Goal: Use online tool/utility: Use online tool/utility

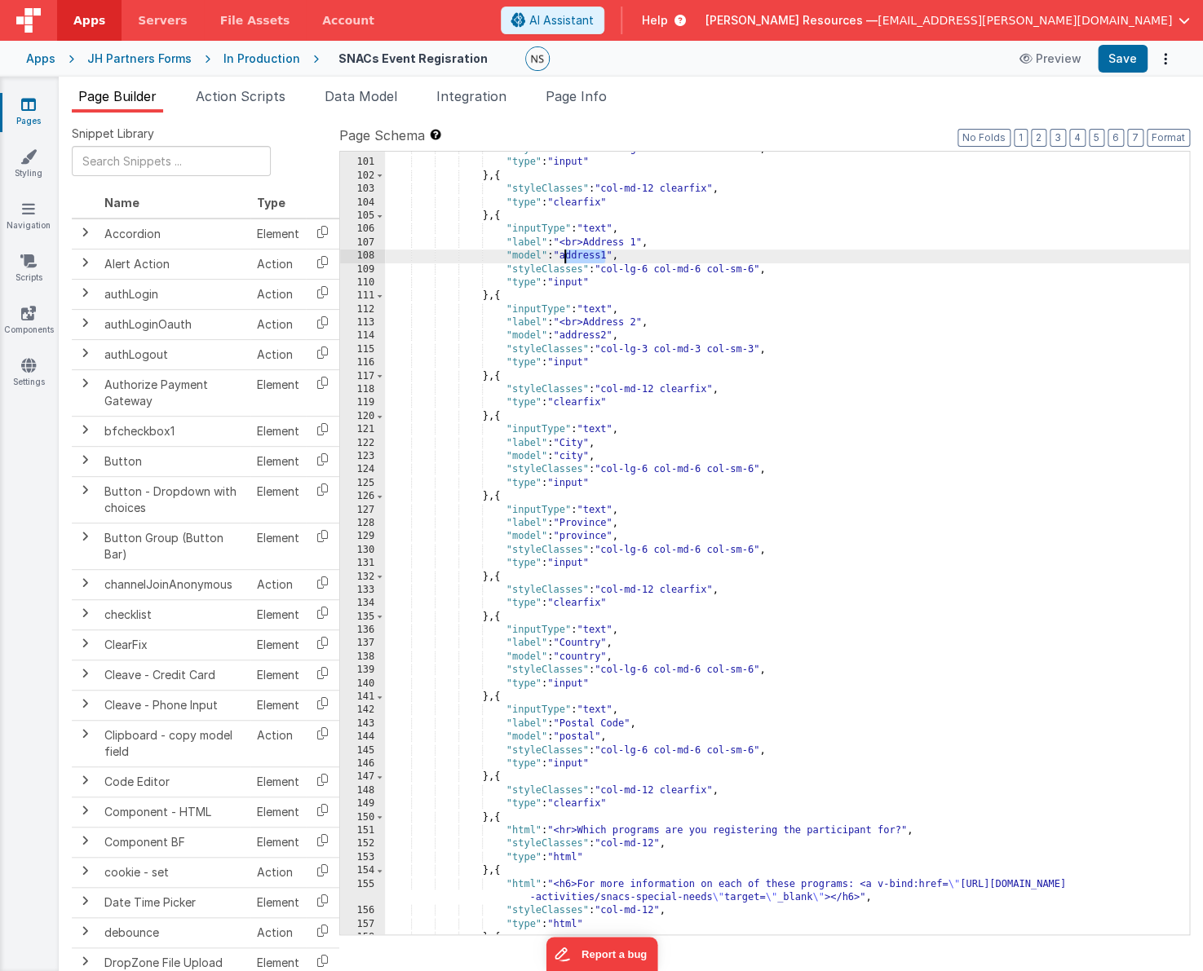
drag, startPoint x: 606, startPoint y: 254, endPoint x: 566, endPoint y: 254, distance: 40.0
click at [566, 254] on div ""styleClasses" : "col-lg-6 col-md-6 col-sm-6" , "type" : "input" } , { "styleCl…" at bounding box center [787, 548] width 804 height 811
click at [634, 267] on div ""styleClasses" : "col-lg-6 col-md-6 col-sm-6" , "type" : "input" } , { "styleCl…" at bounding box center [787, 548] width 804 height 811
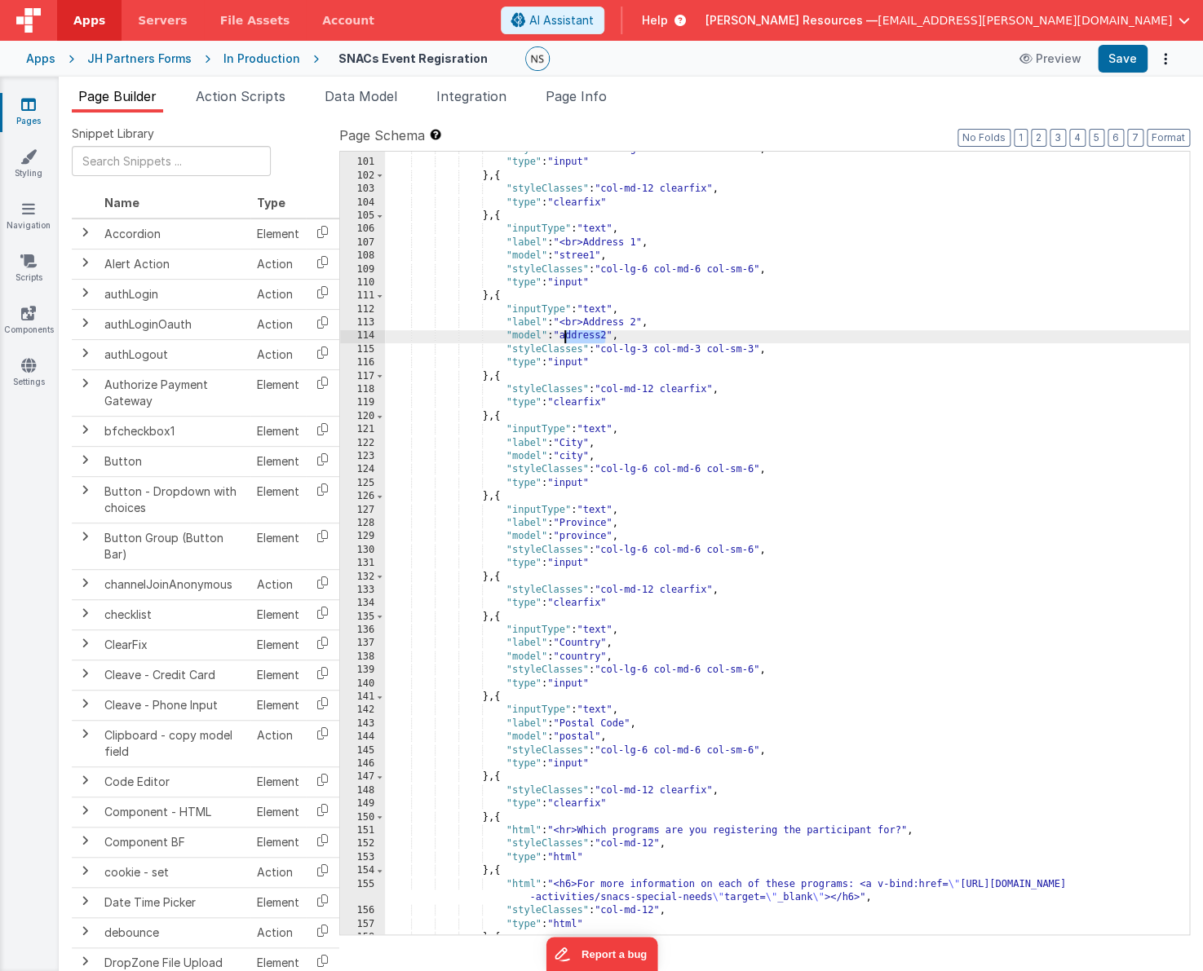
drag, startPoint x: 606, startPoint y: 339, endPoint x: 566, endPoint y: 339, distance: 40.0
click at [566, 339] on div ""styleClasses" : "col-lg-6 col-md-6 col-sm-6" , "type" : "input" } , { "styleCl…" at bounding box center [787, 548] width 804 height 811
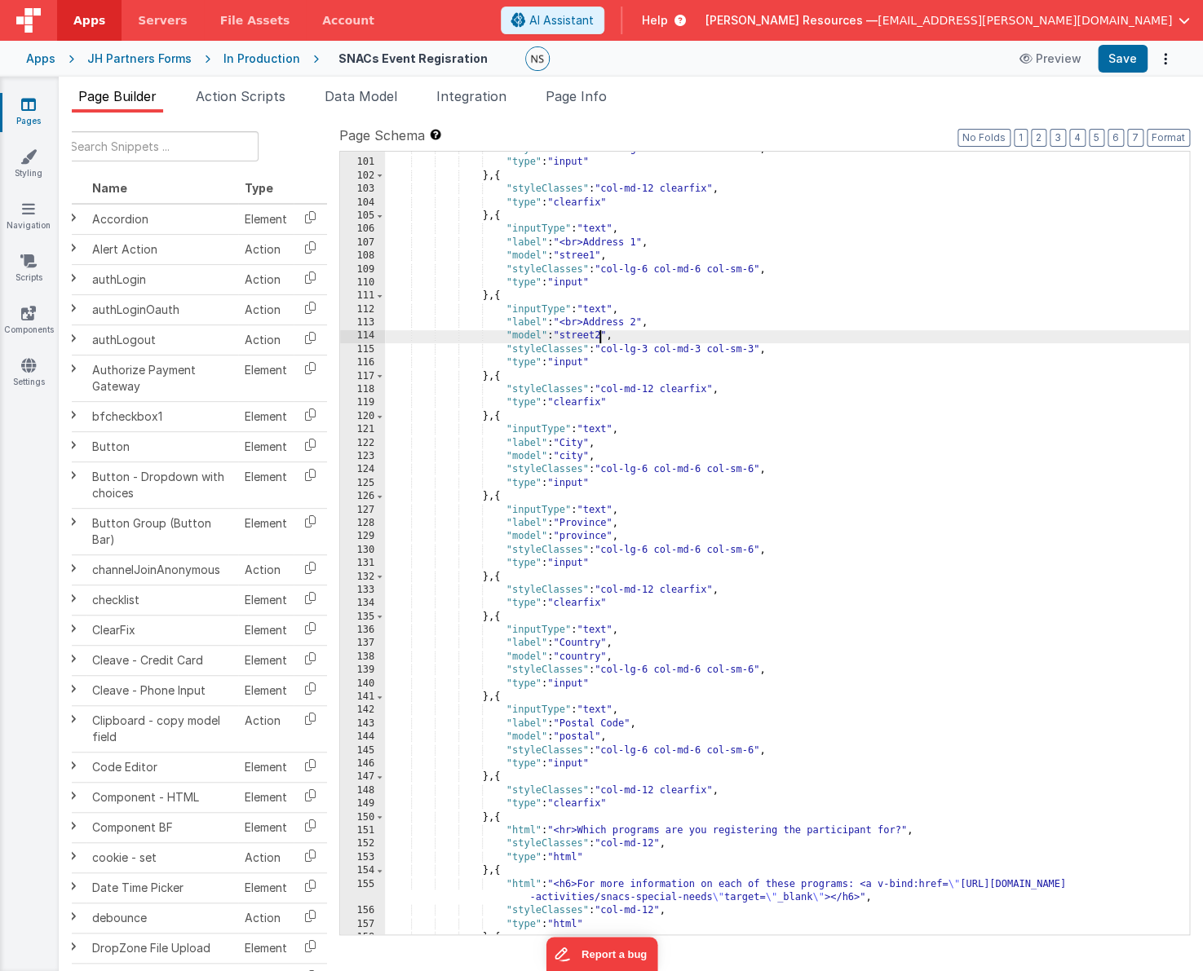
scroll to position [22, 12]
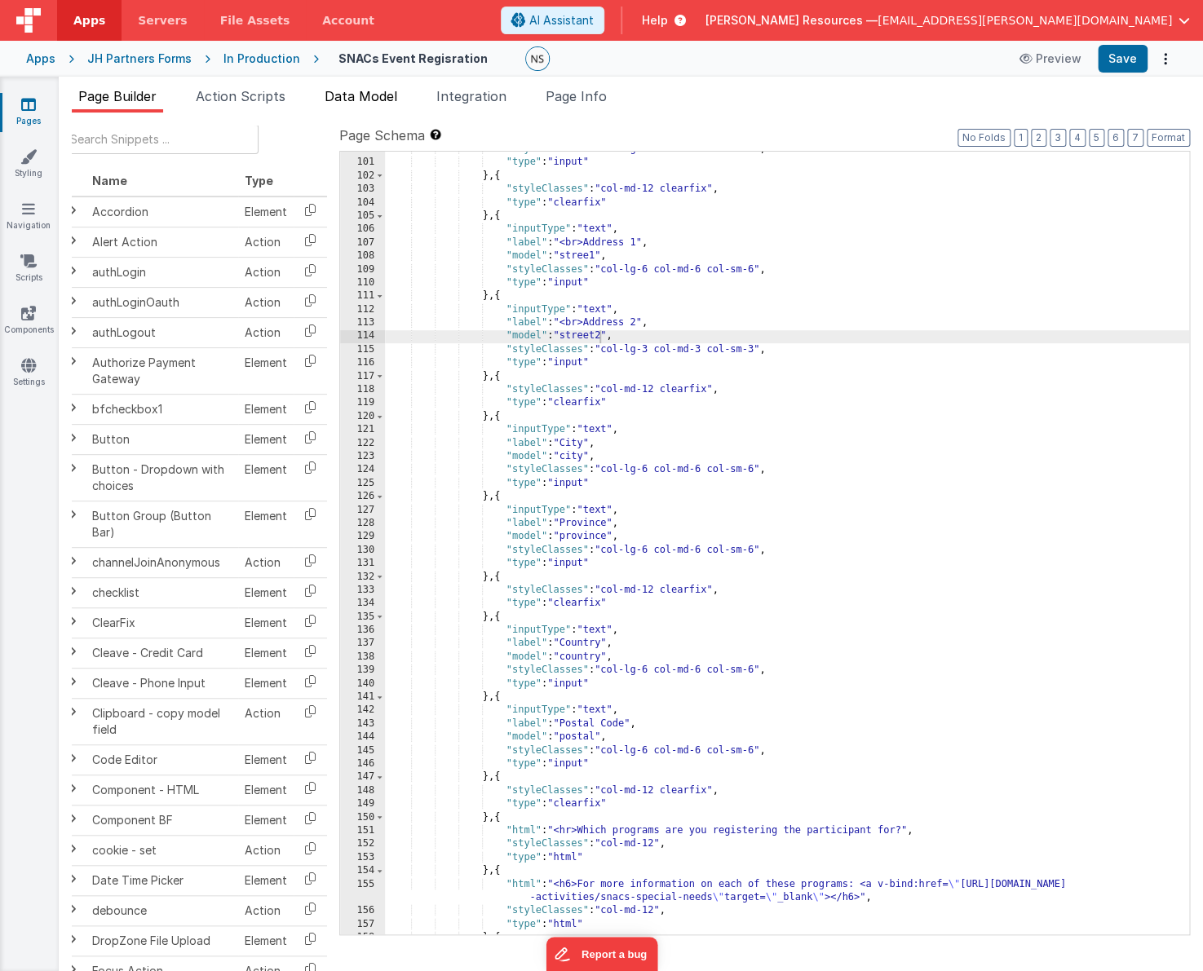
click at [344, 91] on span "Data Model" at bounding box center [361, 96] width 73 height 16
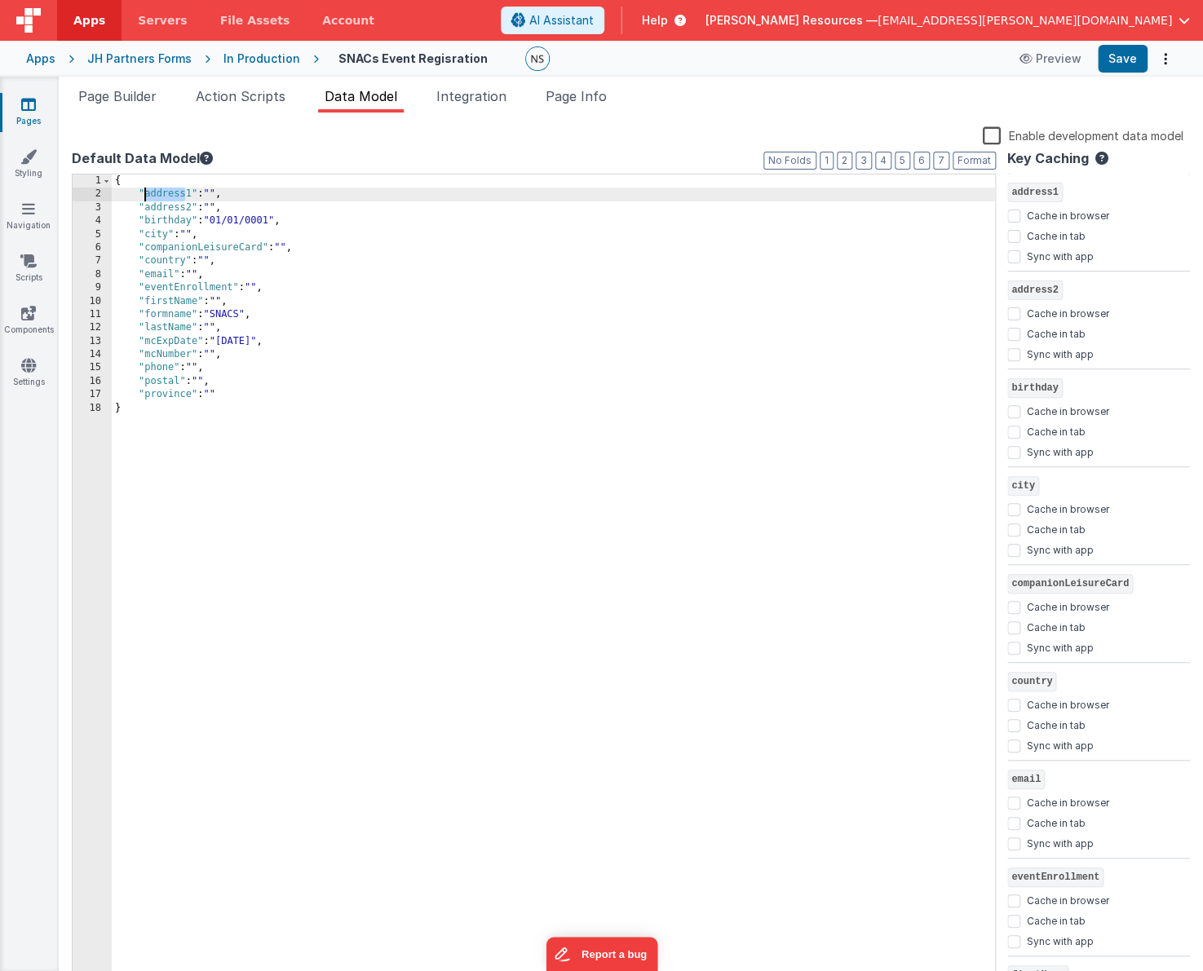
drag, startPoint x: 181, startPoint y: 193, endPoint x: 145, endPoint y: 193, distance: 35.9
click at [145, 193] on div "{ "address1" : "" , "address2" : "" , "birthday" : "01/01/0001" , "city" : "" ,…" at bounding box center [553, 594] width 883 height 839
drag, startPoint x: 187, startPoint y: 210, endPoint x: 146, endPoint y: 210, distance: 40.8
click at [147, 210] on div "{ "street1" : "" , "address2" : "" , "birthday" : "01/01/0001" , "city" : "" , …" at bounding box center [553, 594] width 883 height 839
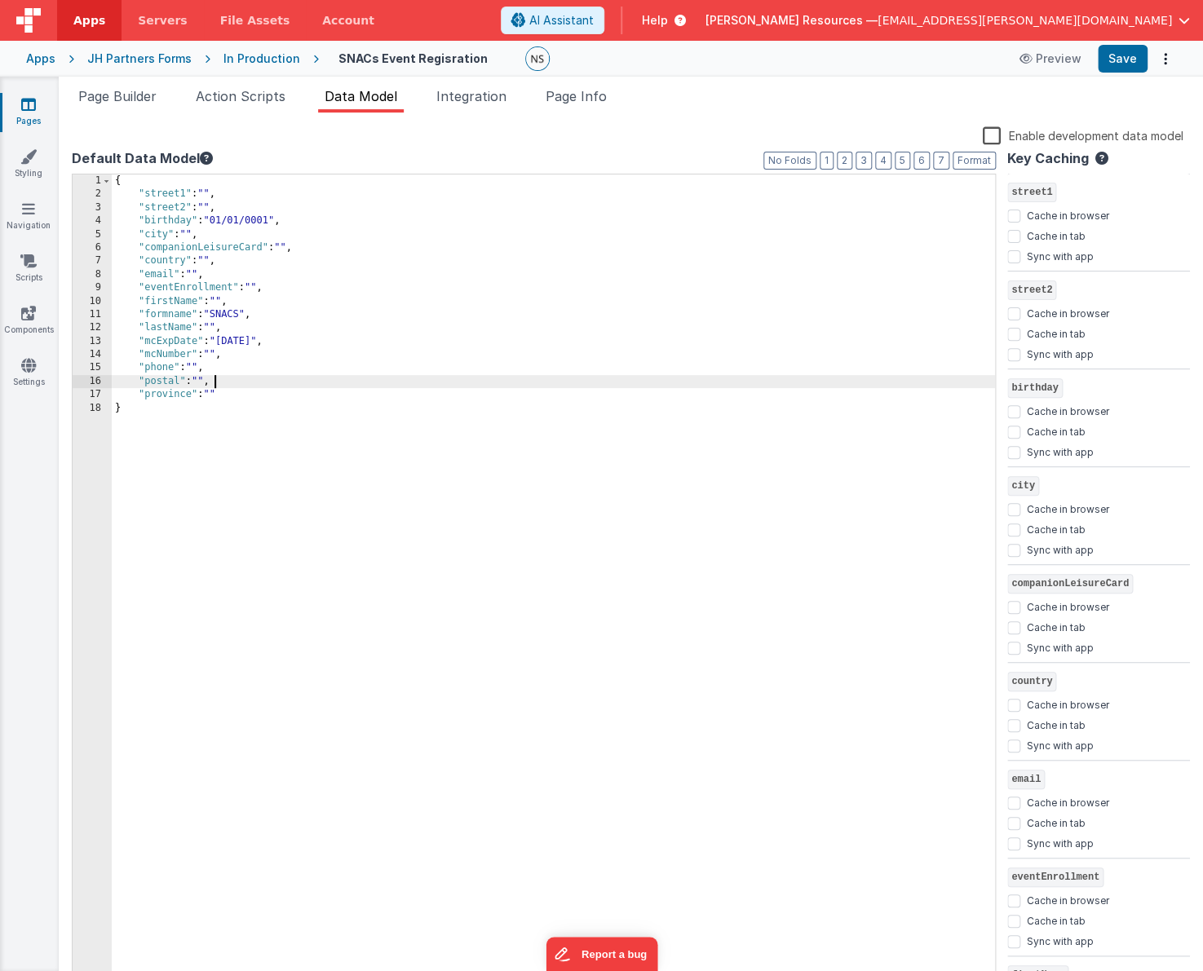
click at [347, 378] on div "{ "street1" : "" , "street2" : "" , "birthday" : "01/01/0001" , "city" : "" , "…" at bounding box center [553, 594] width 883 height 839
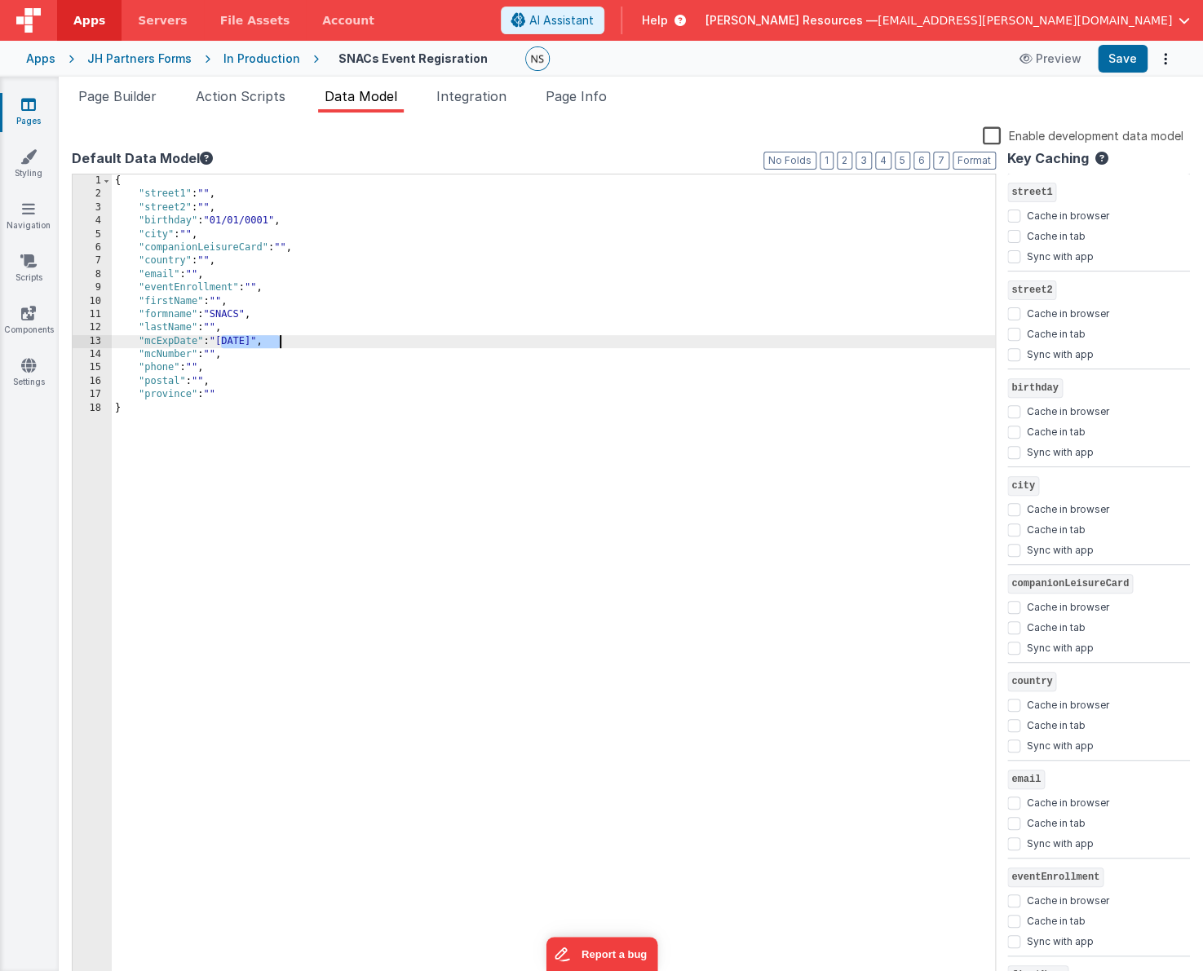
drag, startPoint x: 221, startPoint y: 339, endPoint x: 280, endPoint y: 339, distance: 58.7
click at [280, 339] on div "{ "street1" : "" , "street2" : "" , "birthday" : "01/01/0001" , "city" : "" , "…" at bounding box center [553, 594] width 883 height 839
click at [281, 339] on div "{ "street1" : "" , "street2" : "" , "birthday" : "01/01/0001" , "city" : "" , "…" at bounding box center [553, 594] width 883 height 839
drag, startPoint x: 274, startPoint y: 340, endPoint x: 257, endPoint y: 340, distance: 17.1
click at [257, 340] on div "{ "street1" : "" , "street2" : "" , "birthday" : "01/01/0001" , "city" : "" , "…" at bounding box center [553, 594] width 883 height 839
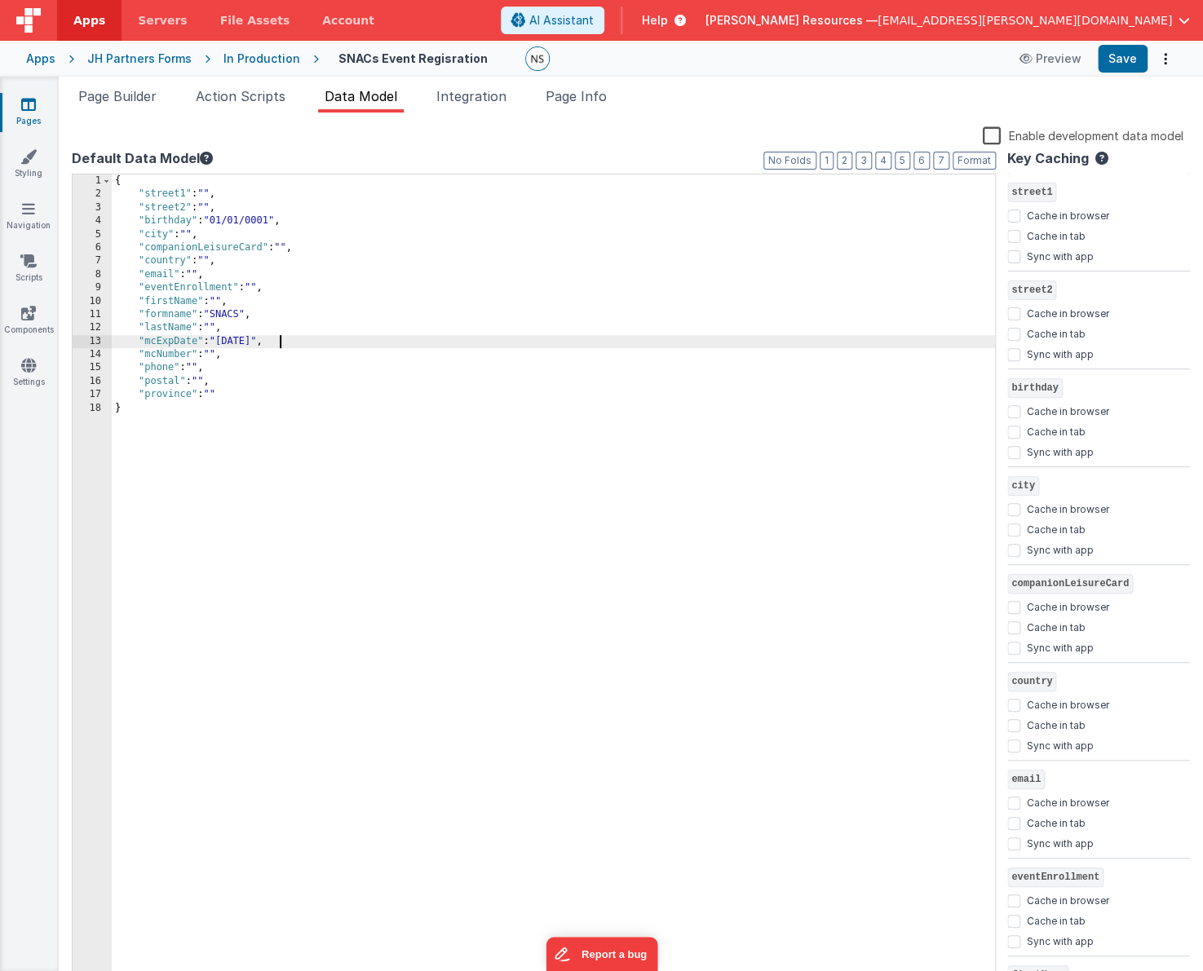
click at [280, 382] on div "{ "street1" : "" , "street2" : "" , "birthday" : "01/01/0001" , "city" : "" , "…" at bounding box center [553, 594] width 883 height 839
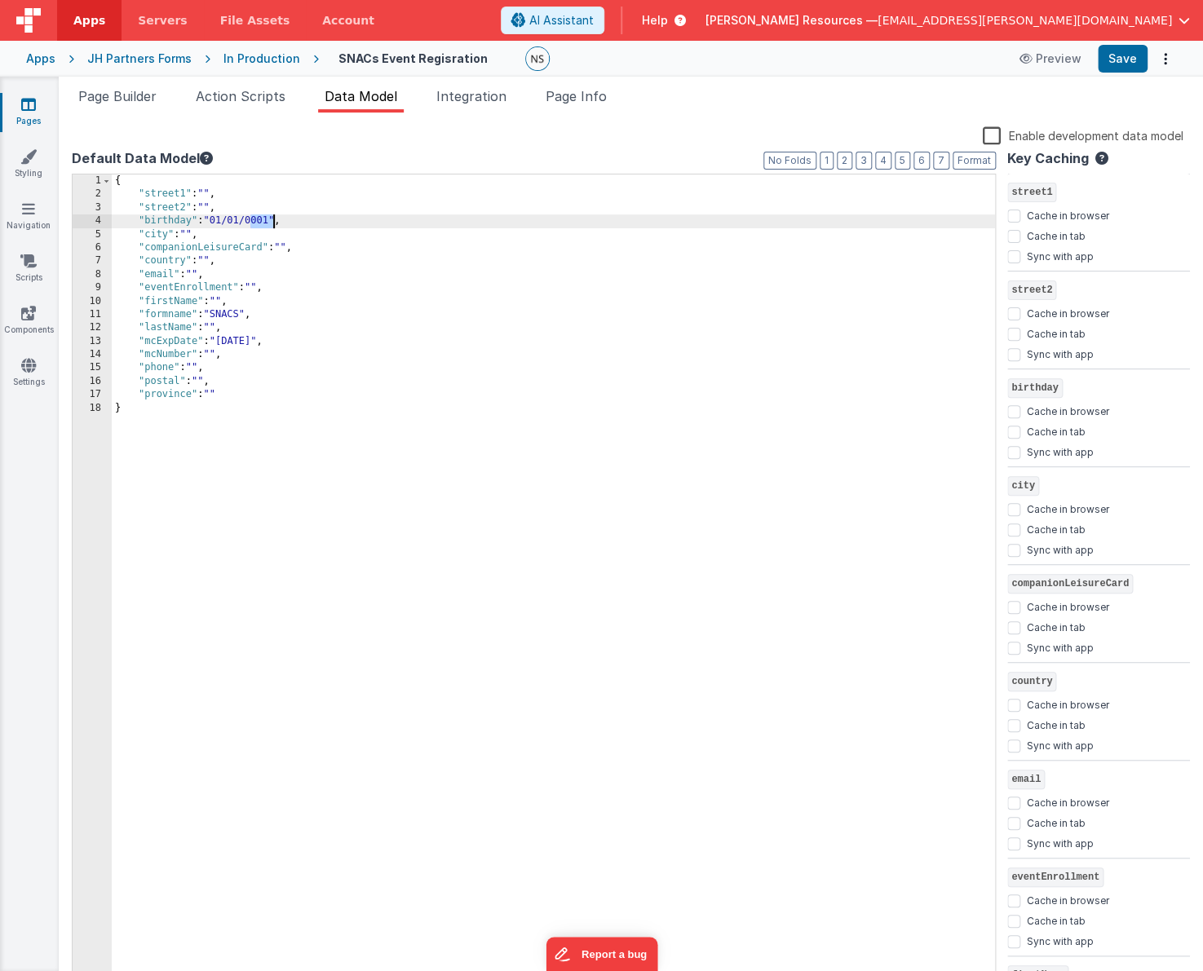
drag, startPoint x: 250, startPoint y: 219, endPoint x: 274, endPoint y: 219, distance: 24.5
click at [274, 219] on div "{ "street1" : "" , "street2" : "" , "birthday" : "01/01/0001" , "city" : "" , "…" at bounding box center [553, 594] width 883 height 839
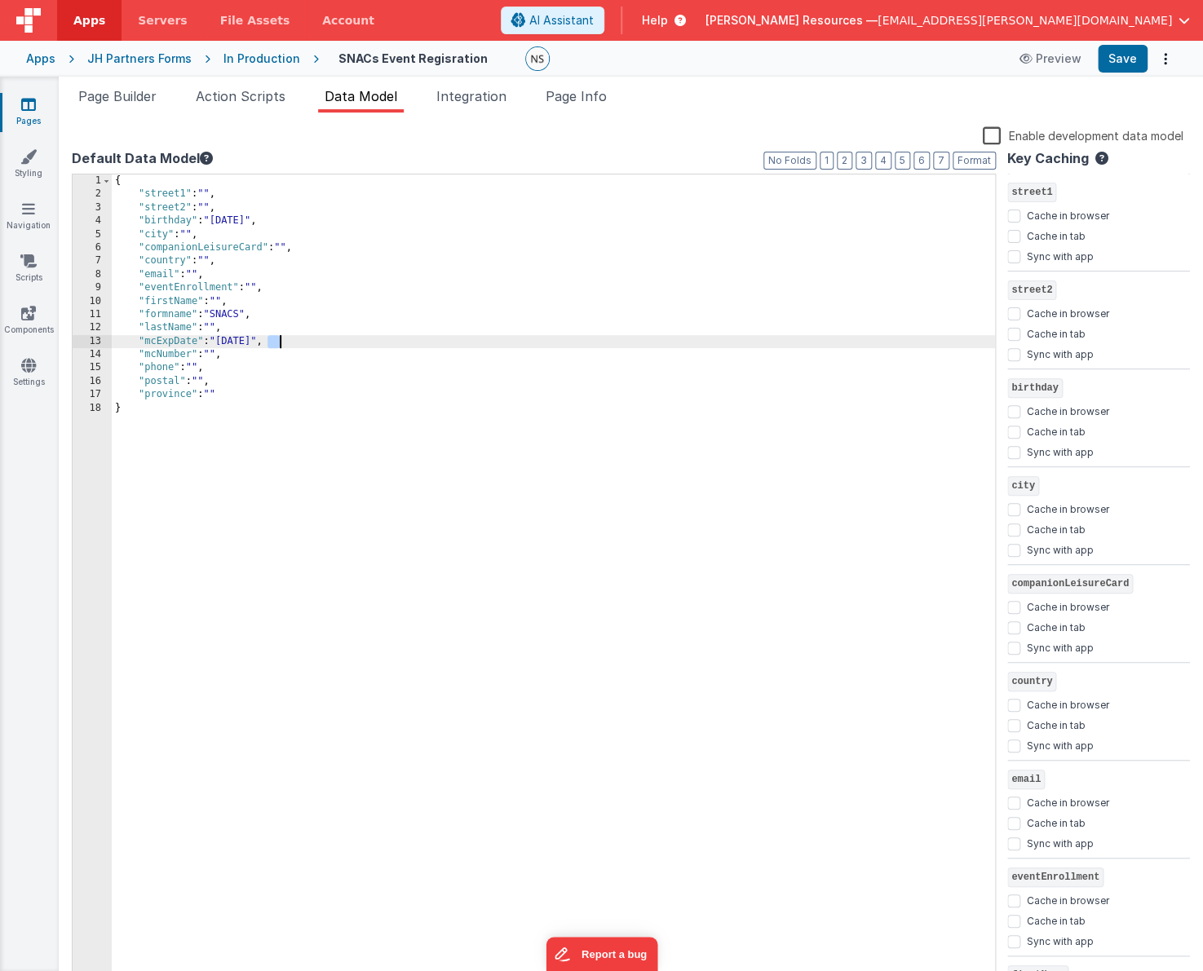
click at [278, 339] on div "{ "street1" : "" , "street2" : "" , "birthday" : "[DEMOGRAPHIC_DATA]" , "city" …" at bounding box center [553, 594] width 883 height 839
click at [272, 437] on div "{ "street1" : "" , "street2" : "" , "birthday" : "[DEMOGRAPHIC_DATA]" , "city" …" at bounding box center [553, 594] width 883 height 839
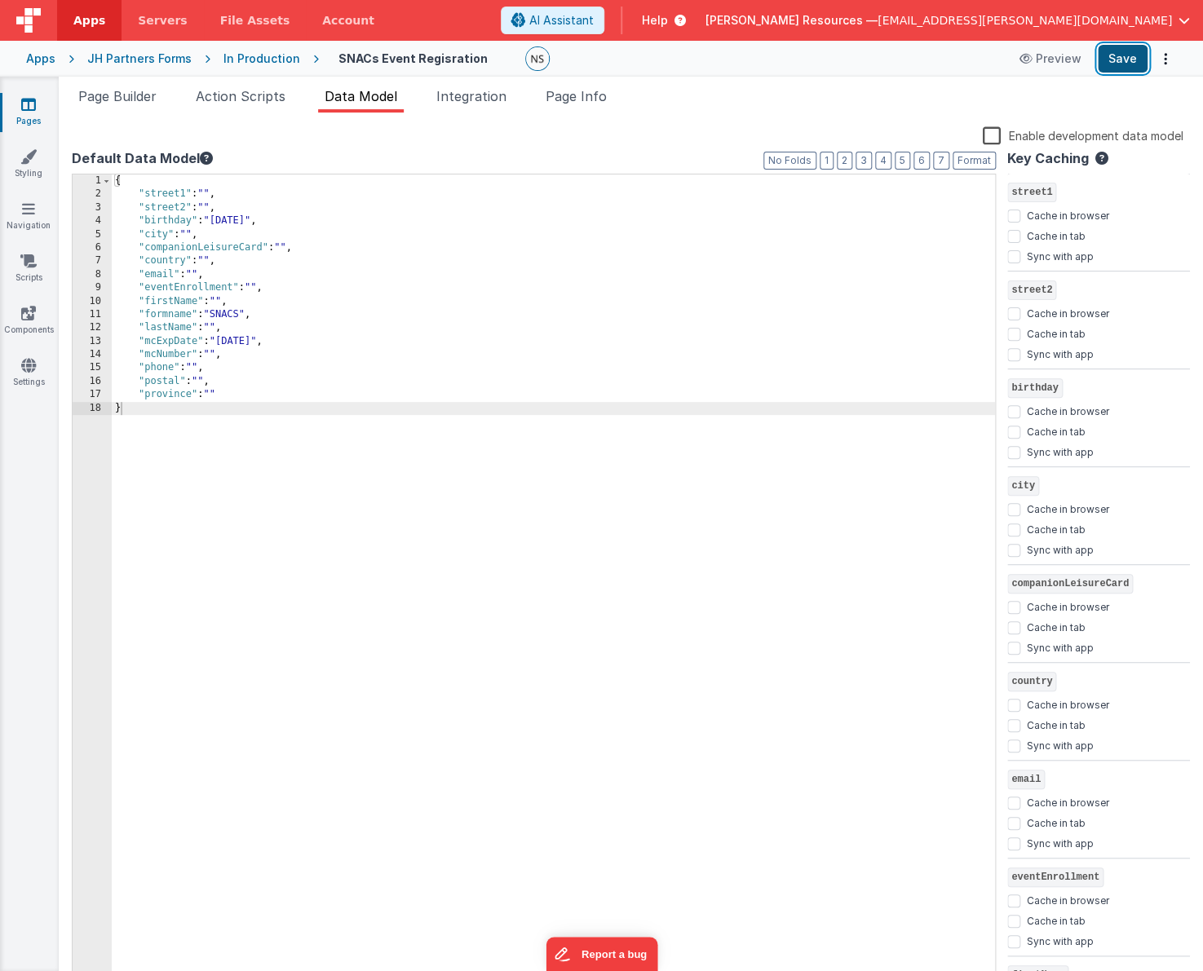
click at [1128, 60] on button "Save" at bounding box center [1123, 59] width 50 height 28
